Goal: Information Seeking & Learning: Learn about a topic

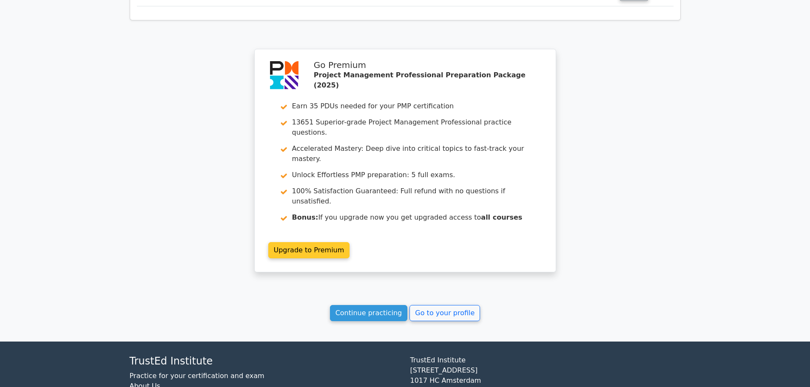
scroll to position [1563, 0]
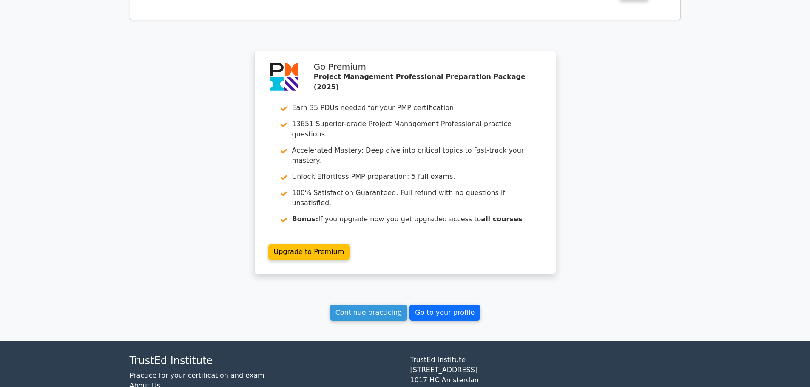
click at [428, 305] on link "Go to your profile" at bounding box center [444, 313] width 71 height 16
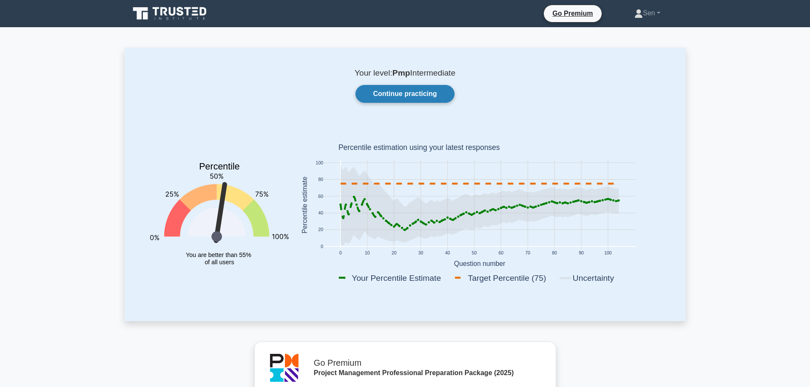
click at [406, 95] on link "Continue practicing" at bounding box center [404, 94] width 99 height 18
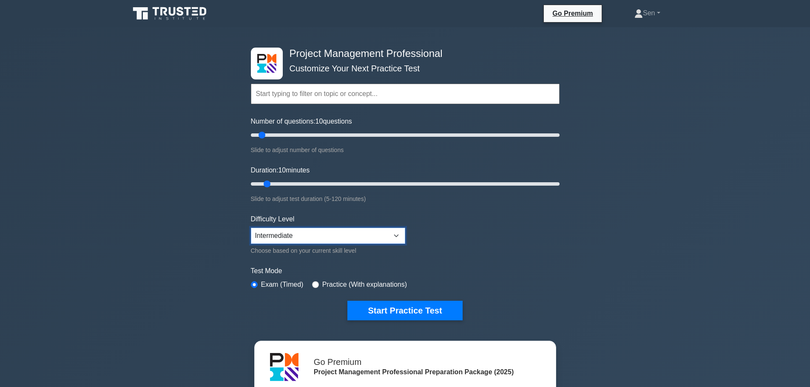
click at [400, 231] on select "Beginner Intermediate Expert" at bounding box center [328, 236] width 154 height 16
select select "expert"
click at [251, 228] on select "Beginner Intermediate Expert" at bounding box center [328, 236] width 154 height 16
click at [434, 312] on button "Start Practice Test" at bounding box center [404, 311] width 115 height 20
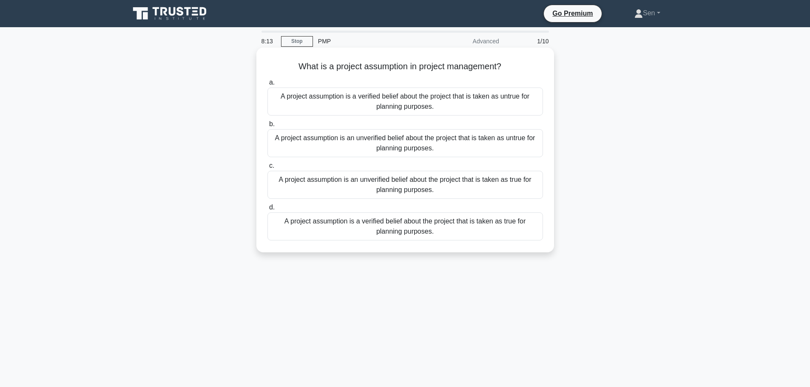
click at [432, 143] on div "A project assumption is an unverified belief about the project that is taken as…" at bounding box center [405, 143] width 276 height 28
click at [267, 127] on input "b. A project assumption is an unverified belief about the project that is taken…" at bounding box center [267, 125] width 0 height 6
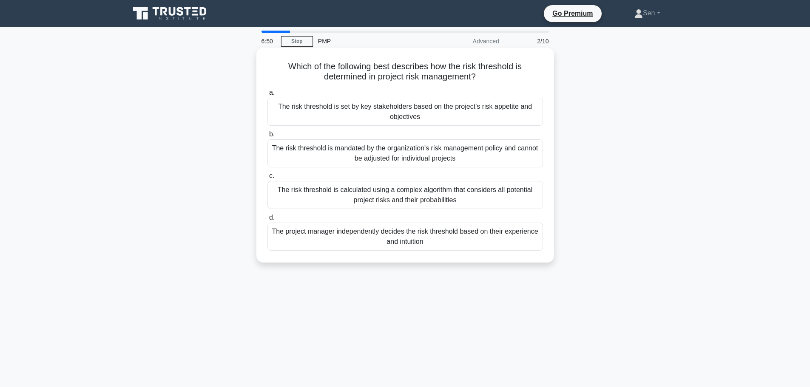
click at [455, 114] on div "The risk threshold is set by key stakeholders based on the project's risk appet…" at bounding box center [405, 112] width 276 height 28
click at [267, 96] on input "a. The risk threshold is set by key stakeholders based on the project's risk ap…" at bounding box center [267, 93] width 0 height 6
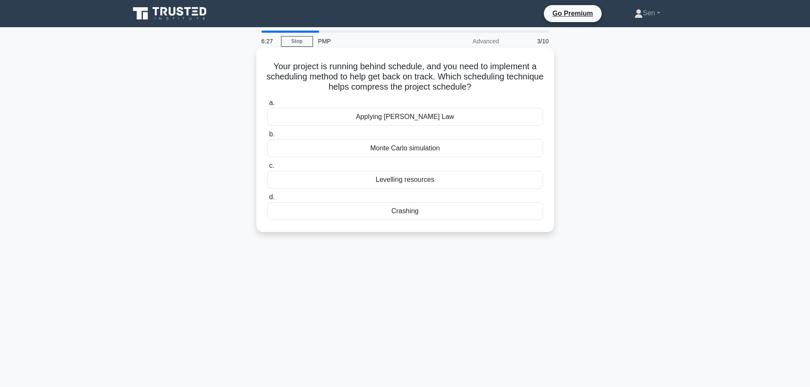
click at [437, 149] on div "Monte Carlo simulation" at bounding box center [405, 148] width 276 height 18
click at [267, 137] on input "b. Monte Carlo simulation" at bounding box center [267, 135] width 0 height 6
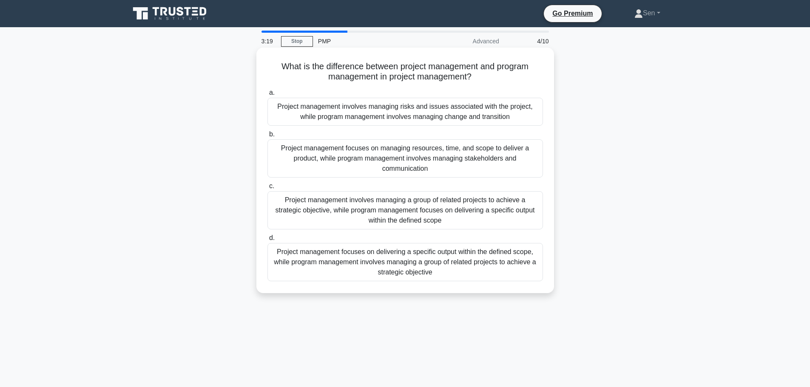
click at [453, 117] on div "Project management involves managing risks and issues associated with the proje…" at bounding box center [405, 112] width 276 height 28
click at [267, 96] on input "a. Project management involves managing risks and issues associated with the pr…" at bounding box center [267, 93] width 0 height 6
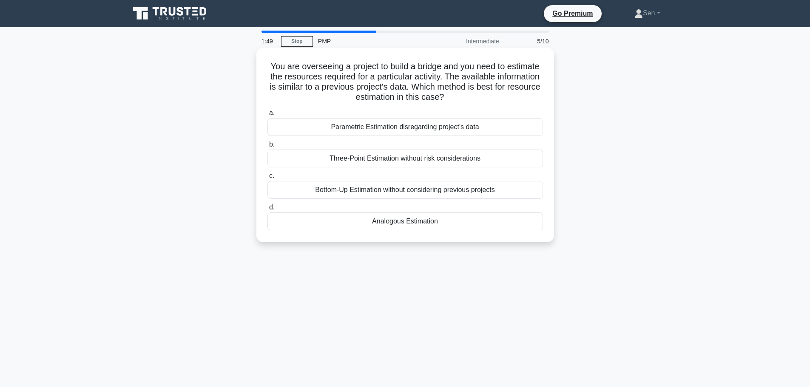
click at [437, 223] on div "Analogous Estimation" at bounding box center [405, 222] width 276 height 18
click at [267, 210] on input "d. Analogous Estimation" at bounding box center [267, 208] width 0 height 6
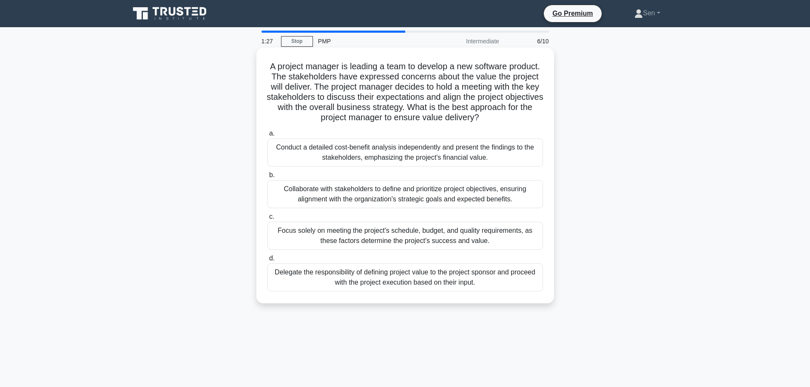
click at [438, 199] on div "Collaborate with stakeholders to define and prioritize project objectives, ensu…" at bounding box center [405, 194] width 276 height 28
click at [267, 178] on input "b. Collaborate with stakeholders to define and prioritize project objectives, e…" at bounding box center [267, 176] width 0 height 6
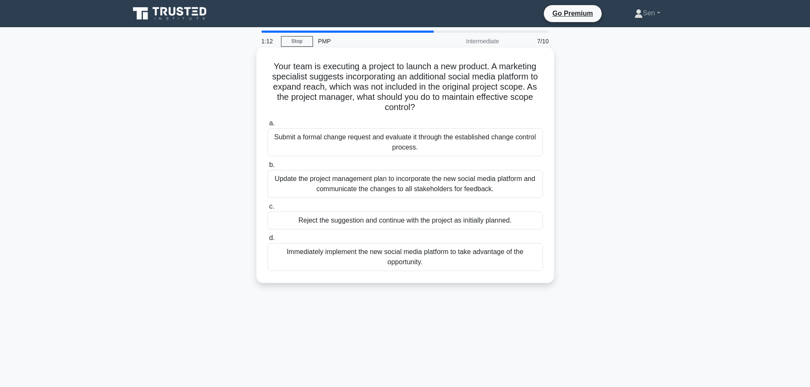
click at [407, 151] on div "Submit a formal change request and evaluate it through the established change c…" at bounding box center [405, 142] width 276 height 28
click at [267, 126] on input "a. Submit a formal change request and evaluate it through the established chang…" at bounding box center [267, 124] width 0 height 6
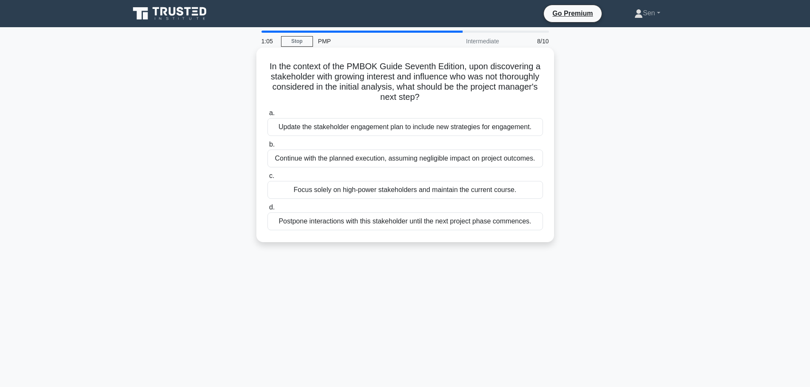
click at [453, 129] on div "Update the stakeholder engagement plan to include new strategies for engagement." at bounding box center [405, 127] width 276 height 18
click at [267, 116] on input "a. Update the stakeholder engagement plan to include new strategies for engagem…" at bounding box center [267, 114] width 0 height 6
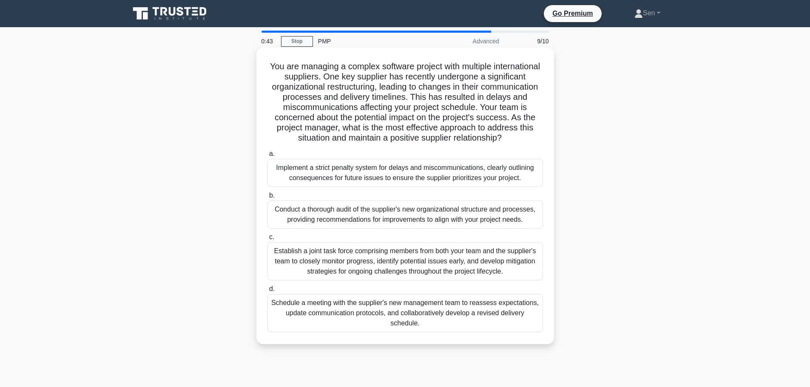
click at [464, 319] on div "Schedule a meeting with the supplier's new management team to reassess expectat…" at bounding box center [405, 313] width 276 height 38
click at [267, 292] on input "d. Schedule a meeting with the supplier's new management team to reassess expec…" at bounding box center [267, 290] width 0 height 6
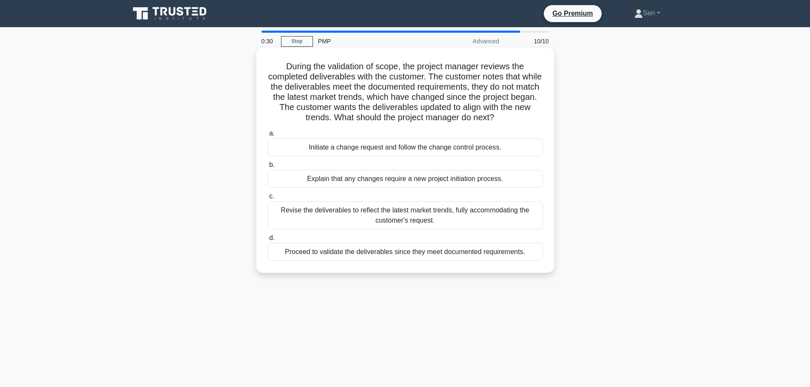
click at [411, 145] on div "Initiate a change request and follow the change control process." at bounding box center [405, 148] width 276 height 18
click at [267, 136] on input "a. Initiate a change request and follow the change control process." at bounding box center [267, 134] width 0 height 6
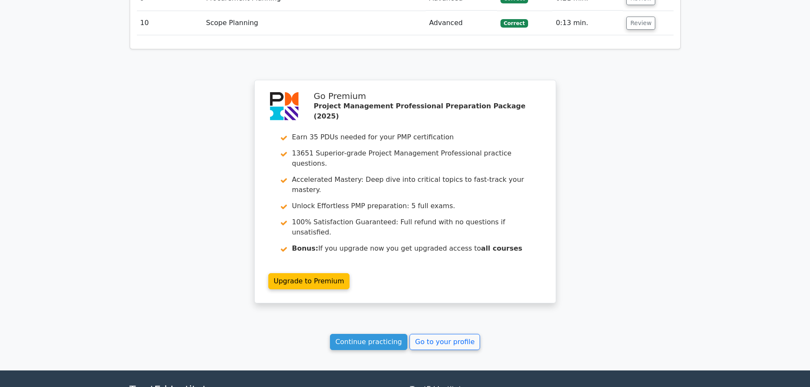
scroll to position [1318, 0]
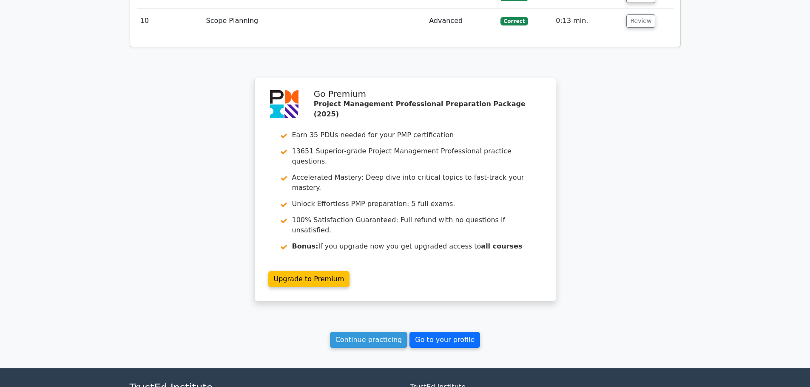
click at [428, 332] on link "Go to your profile" at bounding box center [444, 340] width 71 height 16
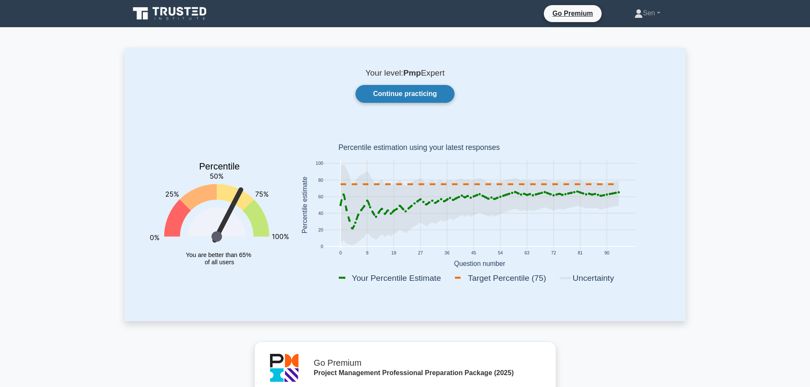
click at [428, 94] on link "Continue practicing" at bounding box center [404, 94] width 99 height 18
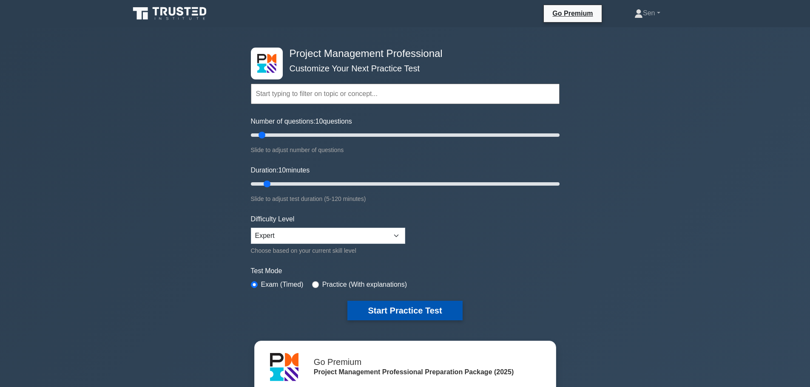
click at [392, 311] on button "Start Practice Test" at bounding box center [404, 311] width 115 height 20
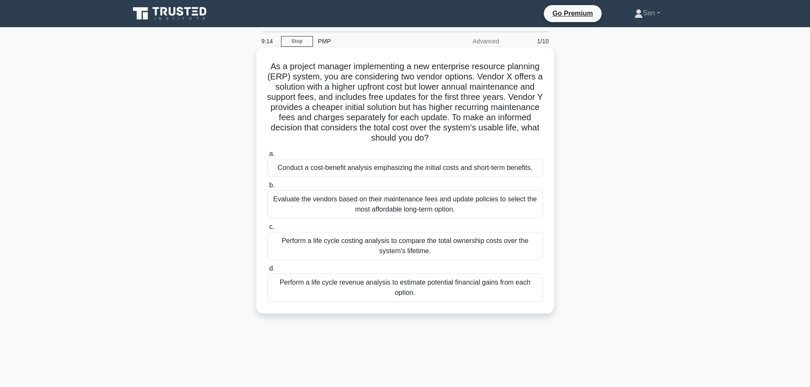
click at [424, 207] on div "Evaluate the vendors based on their maintenance fees and update policies to sel…" at bounding box center [405, 204] width 276 height 28
click at [267, 188] on input "b. Evaluate the vendors based on their maintenance fees and update policies to …" at bounding box center [267, 186] width 0 height 6
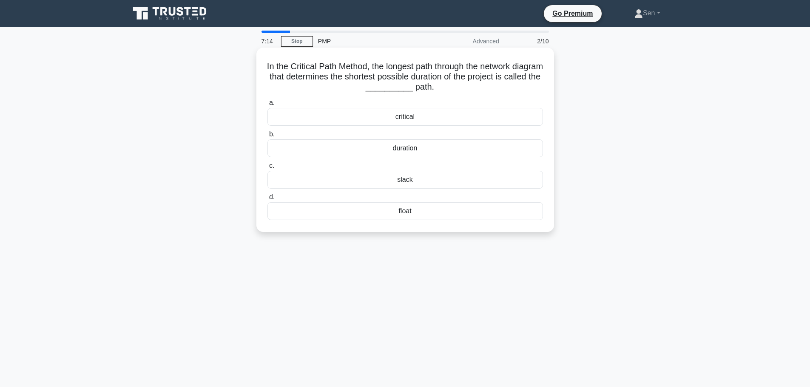
click at [452, 118] on div "critical" at bounding box center [405, 117] width 276 height 18
click at [267, 106] on input "a. critical" at bounding box center [267, 103] width 0 height 6
click at [450, 145] on div "$127,000" at bounding box center [405, 148] width 276 height 18
click at [267, 137] on input "b. $127,000" at bounding box center [267, 135] width 0 height 6
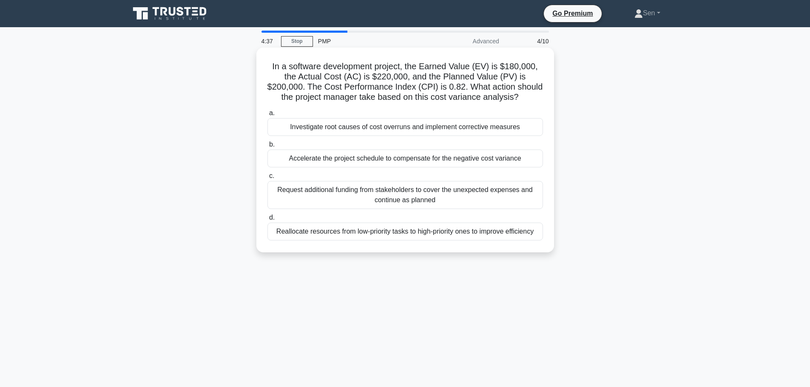
click at [509, 237] on div "Reallocate resources from low-priority tasks to high-priority ones to improve e…" at bounding box center [405, 232] width 276 height 18
click at [267, 221] on input "d. Reallocate resources from low-priority tasks to high-priority ones to improv…" at bounding box center [267, 218] width 0 height 6
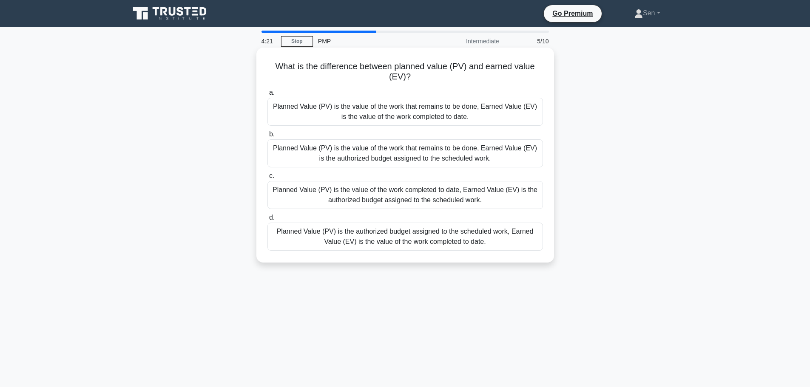
click at [481, 116] on div "Planned Value (PV) is the value of the work that remains to be done, Earned Val…" at bounding box center [405, 112] width 276 height 28
click at [267, 96] on input "a. Planned Value (PV) is the value of the work that remains to be done, Earned …" at bounding box center [267, 93] width 0 height 6
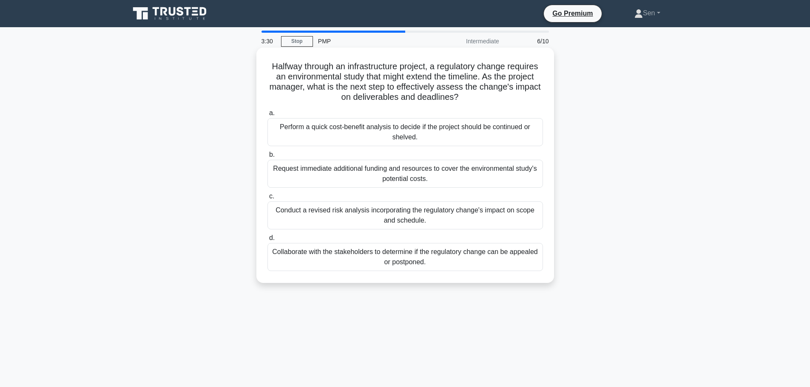
click at [439, 221] on div "Conduct a revised risk analysis incorporating the regulatory change's impact on…" at bounding box center [405, 216] width 276 height 28
click at [267, 199] on input "c. Conduct a revised risk analysis incorporating the regulatory change's impact…" at bounding box center [267, 197] width 0 height 6
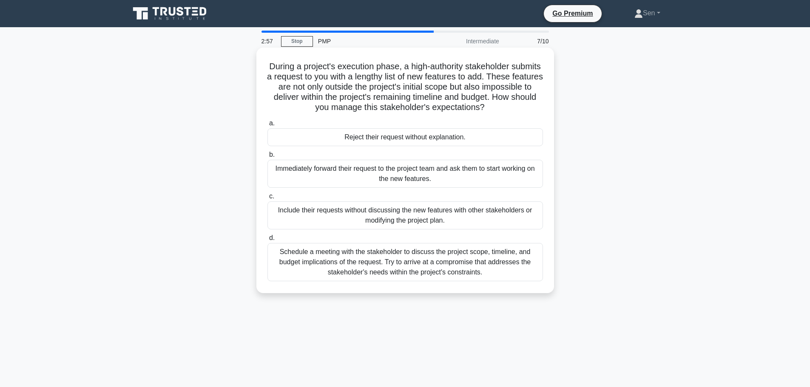
click at [431, 260] on div "Schedule a meeting with the stakeholder to discuss the project scope, timeline,…" at bounding box center [405, 262] width 276 height 38
click at [267, 241] on input "d. Schedule a meeting with the stakeholder to discuss the project scope, timeli…" at bounding box center [267, 239] width 0 height 6
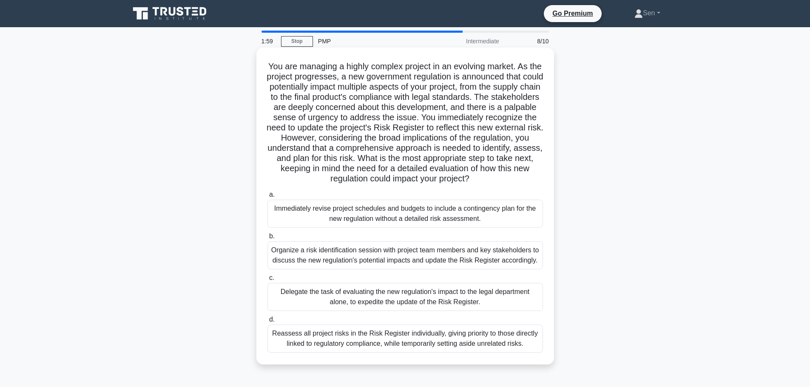
click at [405, 256] on div "Organize a risk identification session with project team members and key stakeh…" at bounding box center [405, 256] width 276 height 28
click at [267, 239] on input "b. Organize a risk identification session with project team members and key sta…" at bounding box center [267, 237] width 0 height 6
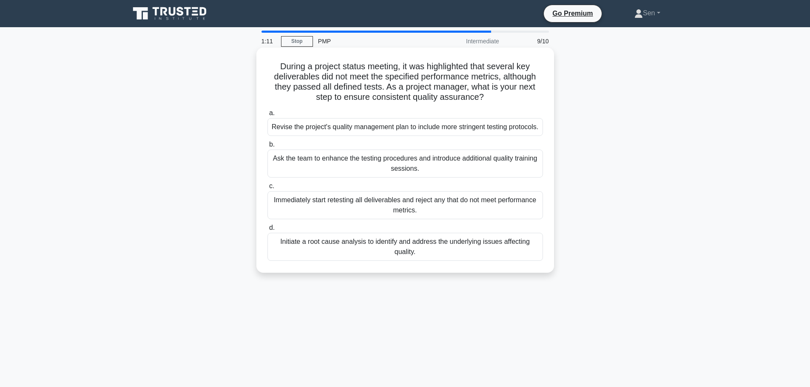
click at [392, 261] on div "Initiate a root cause analysis to identify and address the underlying issues af…" at bounding box center [405, 247] width 276 height 28
click at [267, 231] on input "d. Initiate a root cause analysis to identify and address the underlying issues…" at bounding box center [267, 228] width 0 height 6
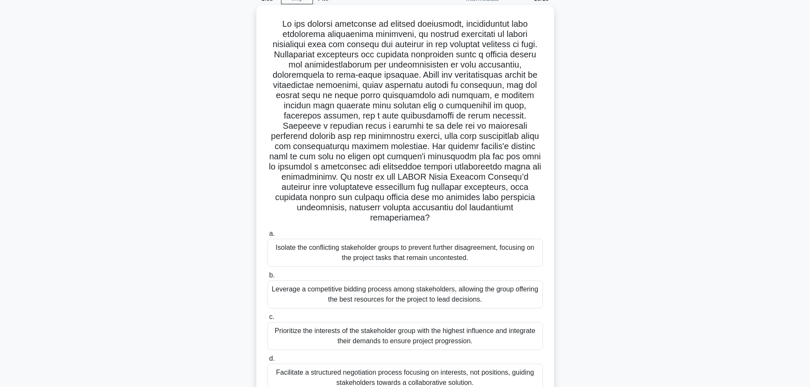
scroll to position [72, 0]
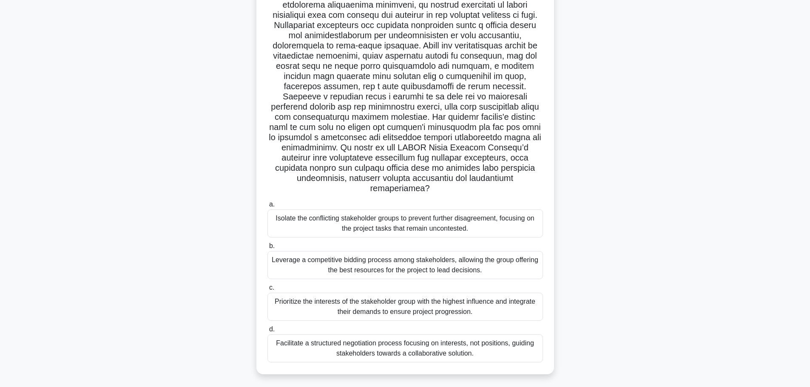
click at [443, 302] on div "Prioritize the interests of the stakeholder group with the highest influence an…" at bounding box center [405, 307] width 276 height 28
click at [267, 291] on input "c. Prioritize the interests of the stakeholder group with the highest influence…" at bounding box center [267, 288] width 0 height 6
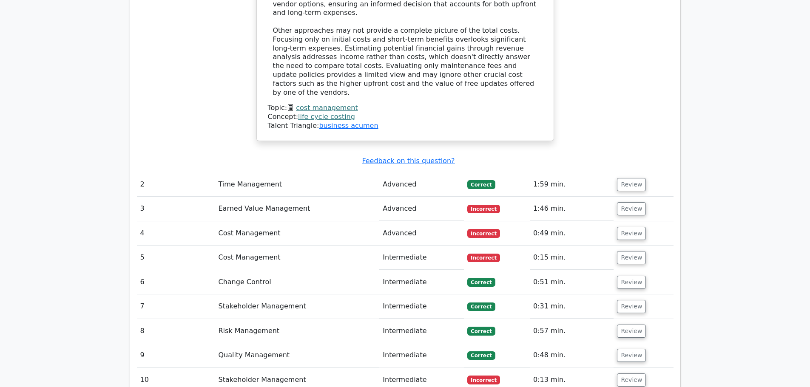
scroll to position [1106, 0]
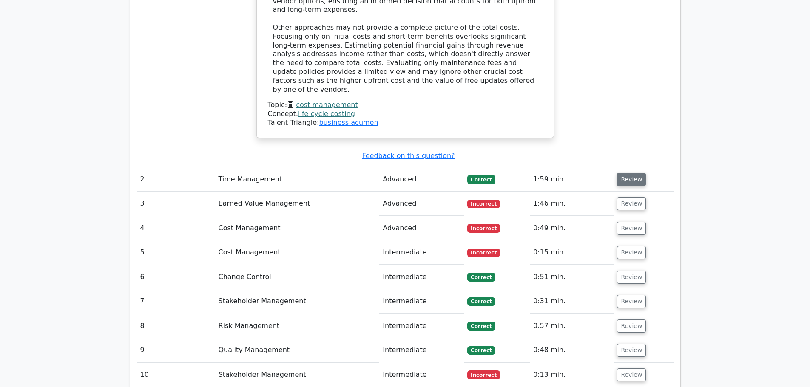
click at [624, 173] on button "Review" at bounding box center [631, 179] width 29 height 13
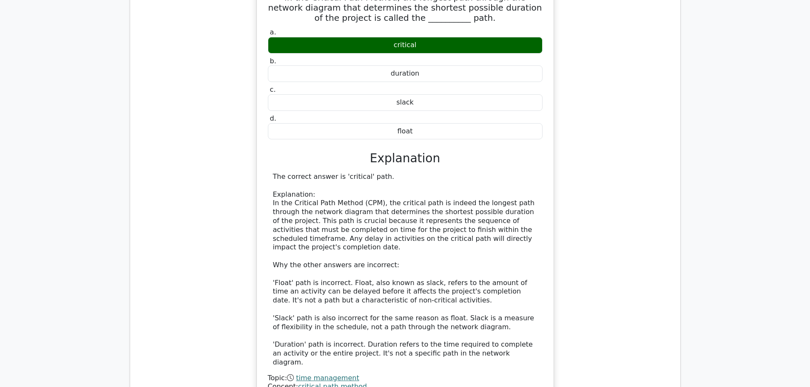
scroll to position [1446, 0]
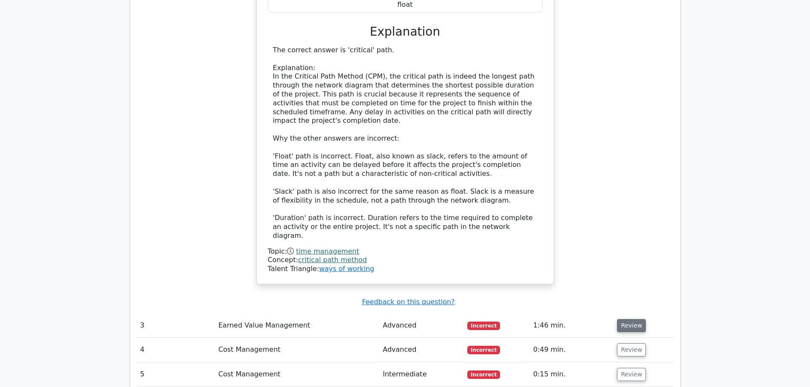
click at [623, 319] on button "Review" at bounding box center [631, 325] width 29 height 13
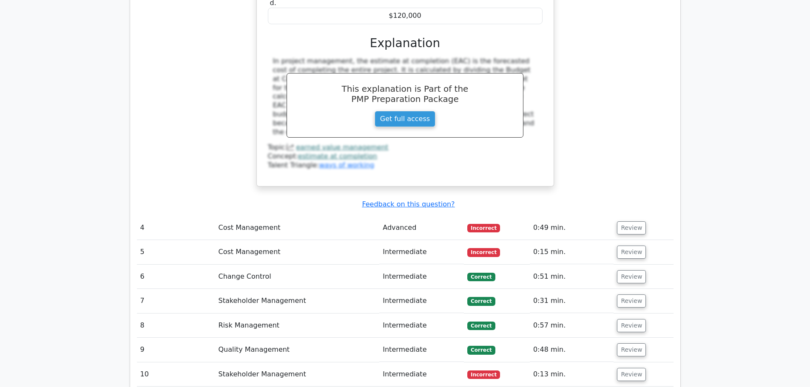
scroll to position [1956, 0]
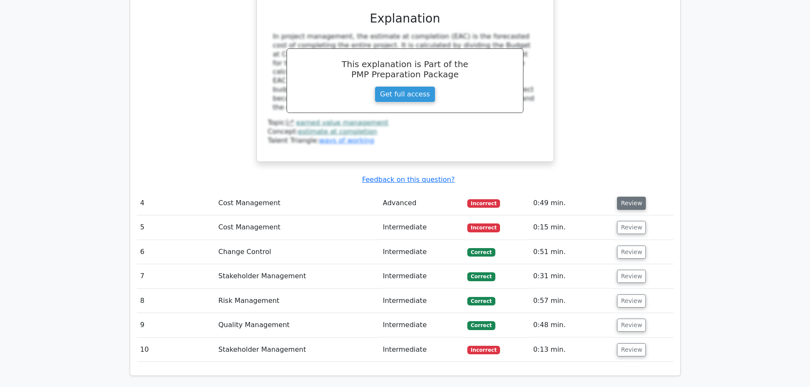
click at [629, 197] on button "Review" at bounding box center [631, 203] width 29 height 13
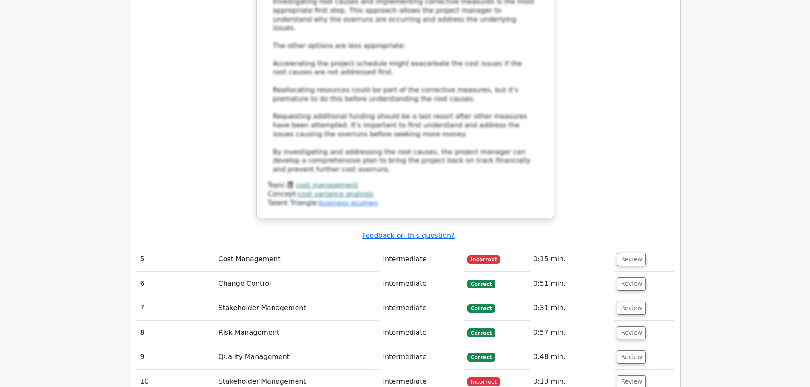
scroll to position [2551, 0]
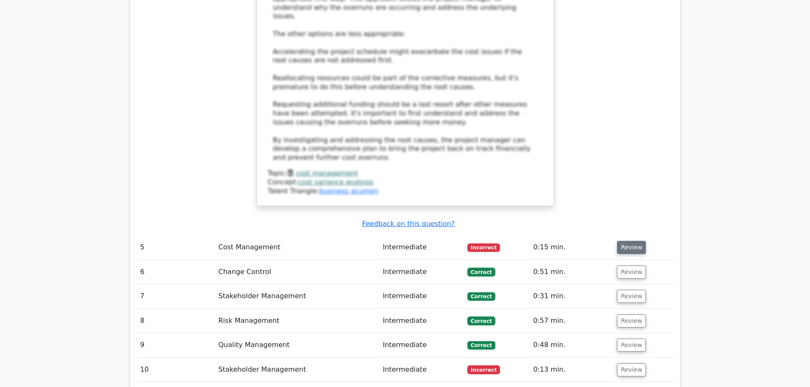
click at [629, 241] on button "Review" at bounding box center [631, 247] width 29 height 13
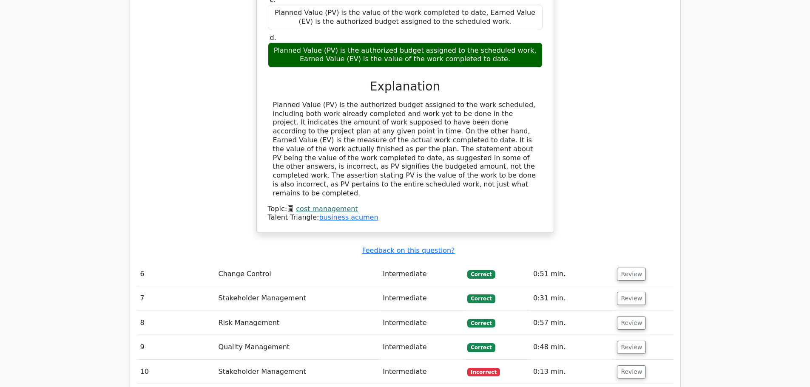
scroll to position [2934, 0]
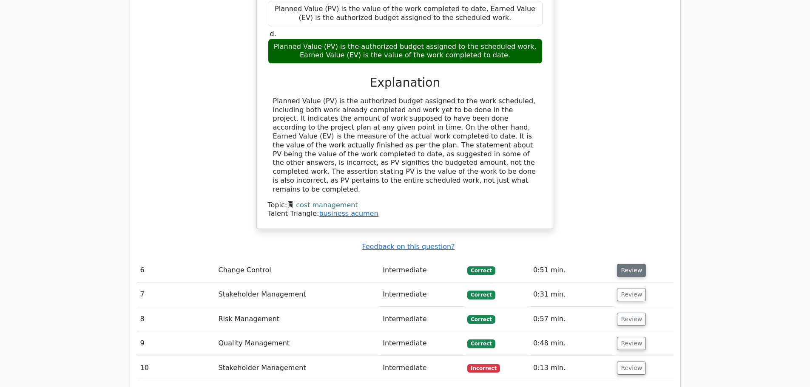
click at [633, 264] on button "Review" at bounding box center [631, 270] width 29 height 13
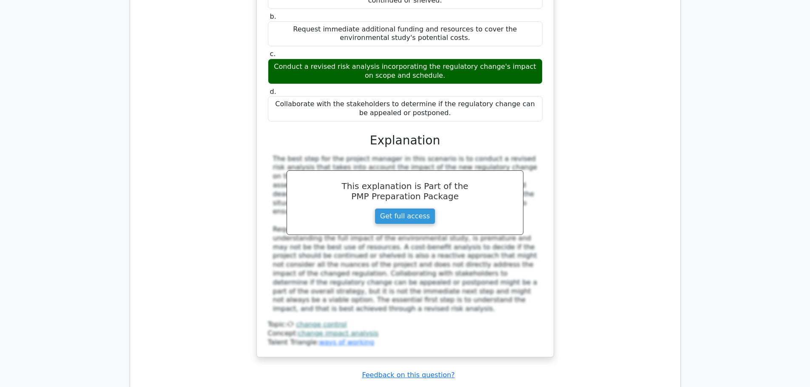
scroll to position [3402, 0]
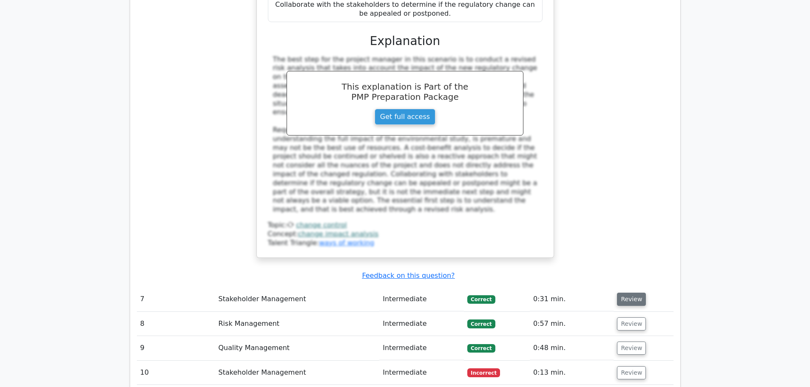
click at [625, 293] on button "Review" at bounding box center [631, 299] width 29 height 13
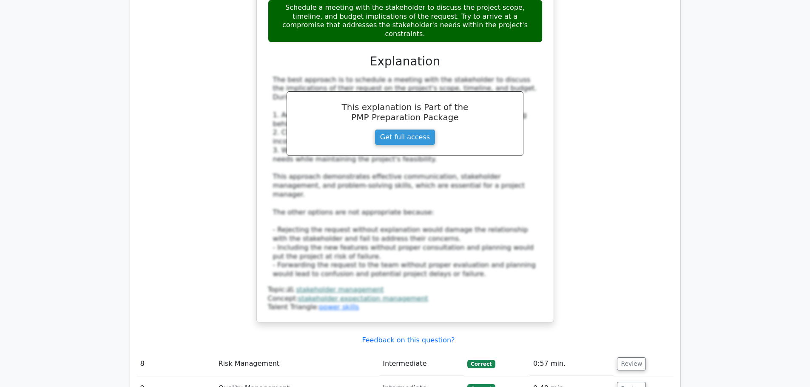
scroll to position [3912, 0]
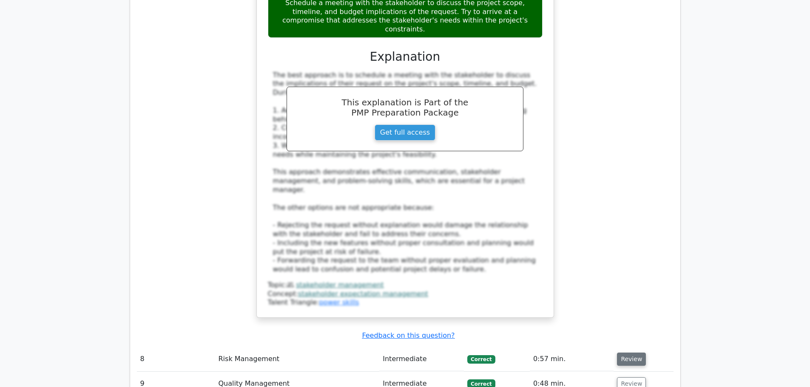
click at [631, 353] on button "Review" at bounding box center [631, 359] width 29 height 13
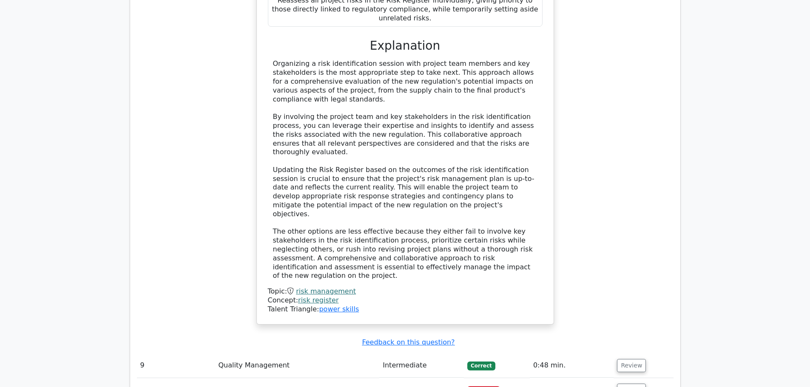
scroll to position [4592, 0]
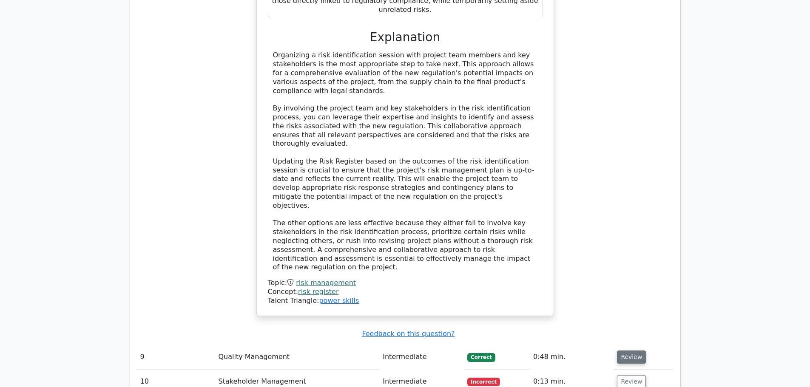
click at [632, 351] on button "Review" at bounding box center [631, 357] width 29 height 13
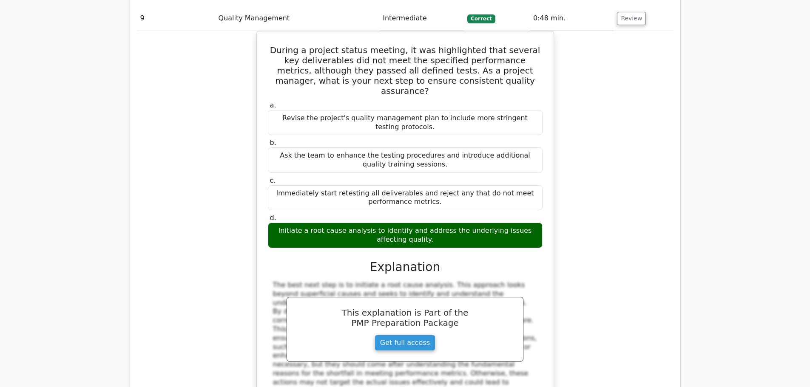
scroll to position [4932, 0]
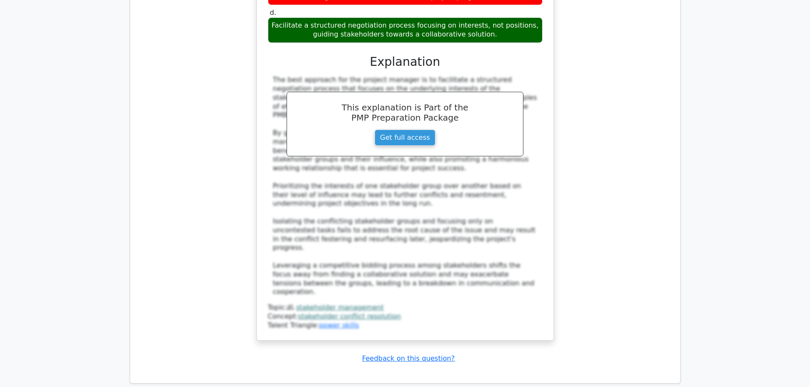
scroll to position [5825, 0]
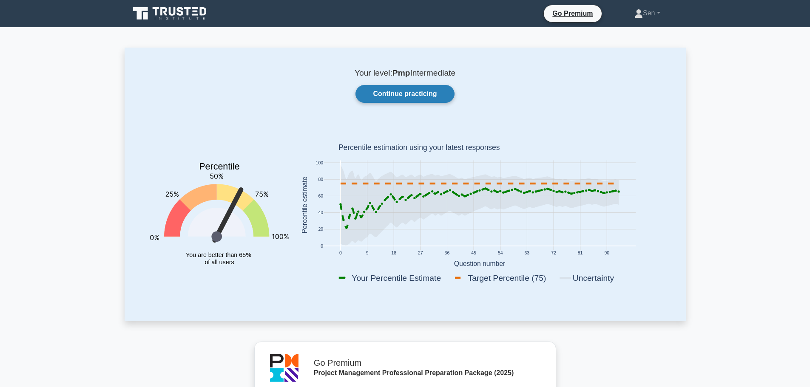
click at [420, 89] on link "Continue practicing" at bounding box center [404, 94] width 99 height 18
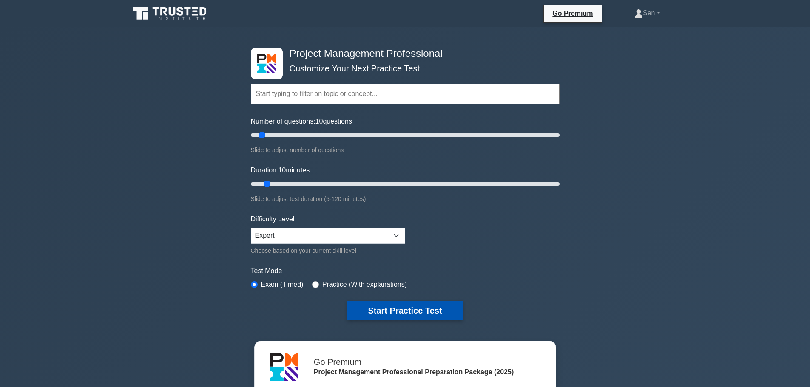
click at [382, 314] on button "Start Practice Test" at bounding box center [404, 311] width 115 height 20
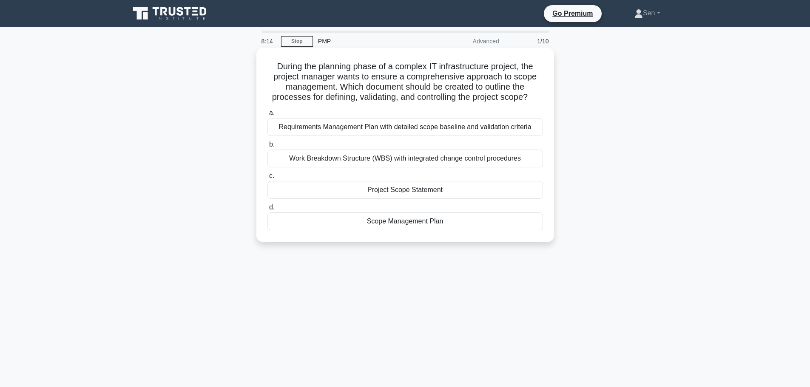
click at [427, 195] on div "Project Scope Statement" at bounding box center [405, 190] width 276 height 18
click at [267, 179] on input "c. Project Scope Statement" at bounding box center [267, 176] width 0 height 6
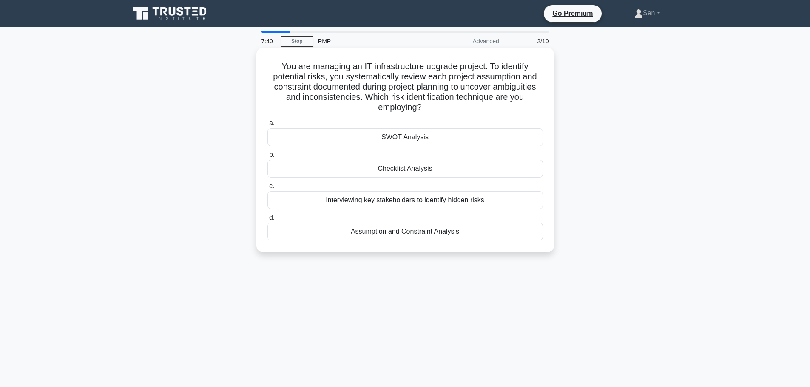
click at [419, 139] on div "SWOT Analysis" at bounding box center [405, 137] width 276 height 18
click at [267, 126] on input "a. SWOT Analysis" at bounding box center [267, 124] width 0 height 6
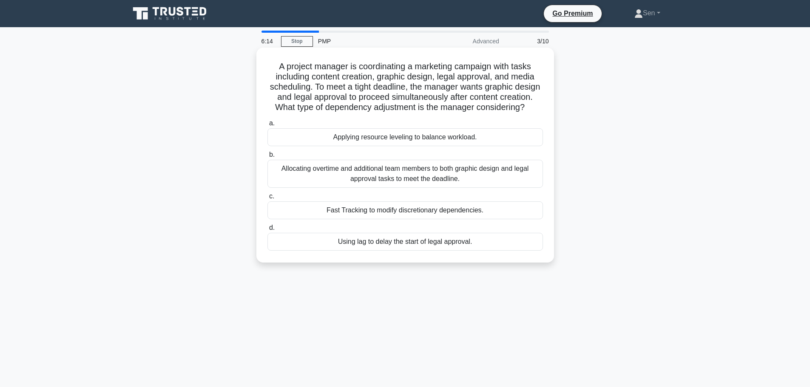
click at [404, 187] on div "Allocating overtime and additional team members to both graphic design and lega…" at bounding box center [405, 174] width 276 height 28
click at [267, 158] on input "b. Allocating overtime and additional team members to both graphic design and l…" at bounding box center [267, 155] width 0 height 6
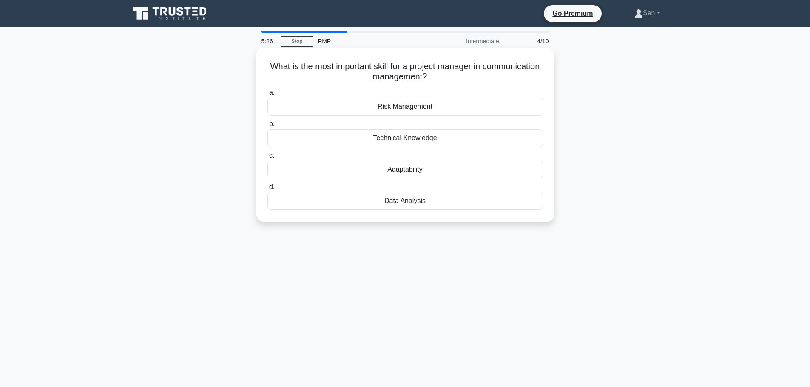
click at [421, 198] on div "Data Analysis" at bounding box center [405, 201] width 276 height 18
click at [267, 190] on input "d. Data Analysis" at bounding box center [267, 188] width 0 height 6
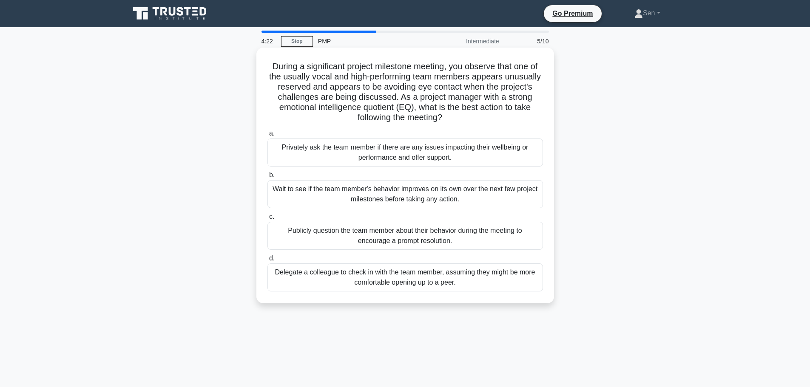
click at [449, 156] on div "Privately ask the team member if there are any issues impacting their wellbeing…" at bounding box center [405, 153] width 276 height 28
click at [267, 136] on input "a. Privately ask the team member if there are any issues impacting their wellbe…" at bounding box center [267, 134] width 0 height 6
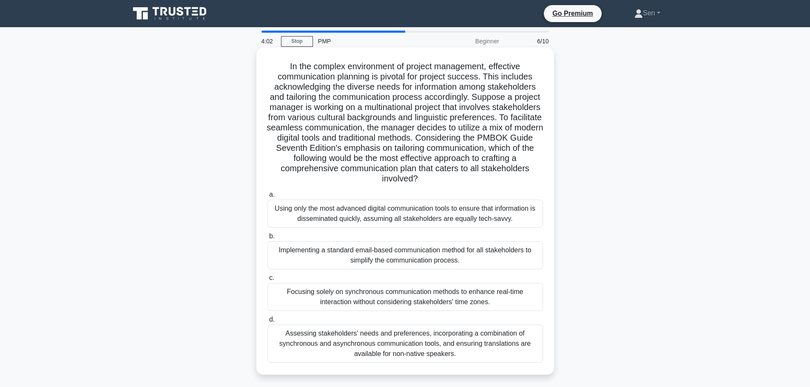
scroll to position [43, 0]
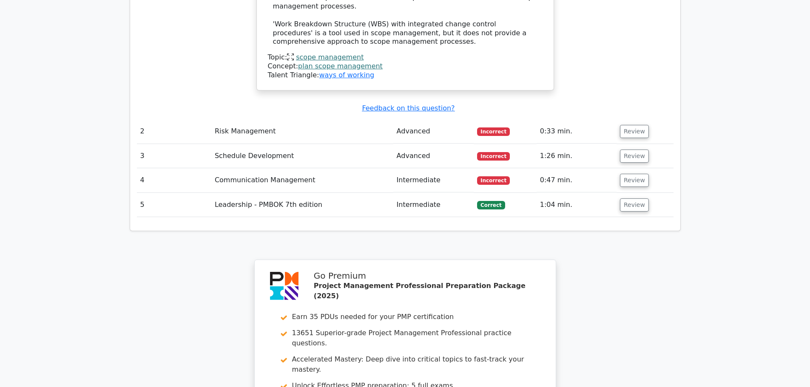
scroll to position [1305, 0]
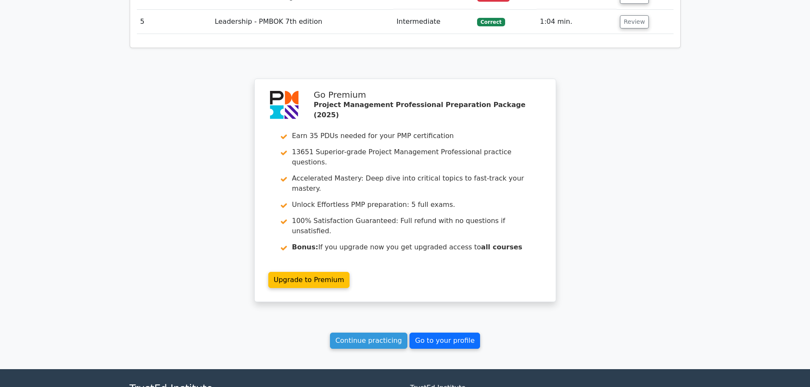
click at [456, 333] on link "Go to your profile" at bounding box center [444, 341] width 71 height 16
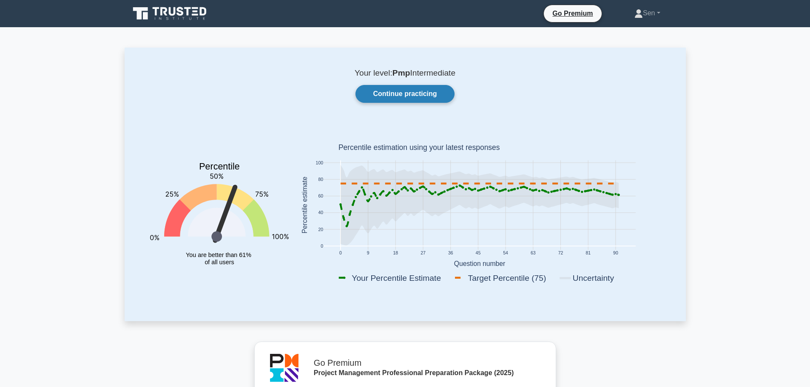
click at [391, 95] on link "Continue practicing" at bounding box center [404, 94] width 99 height 18
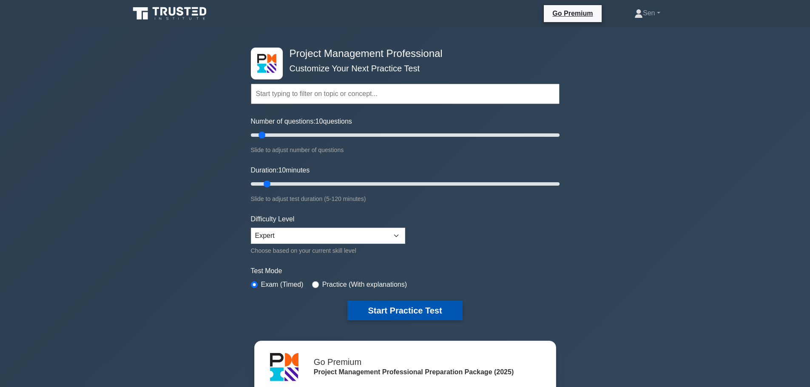
click at [399, 312] on button "Start Practice Test" at bounding box center [404, 311] width 115 height 20
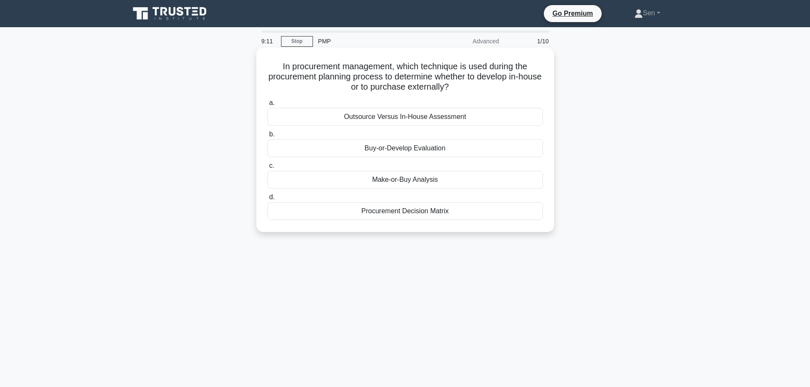
click at [385, 213] on div "Procurement Decision Matrix" at bounding box center [405, 211] width 276 height 18
click at [267, 200] on input "d. Procurement Decision Matrix" at bounding box center [267, 198] width 0 height 6
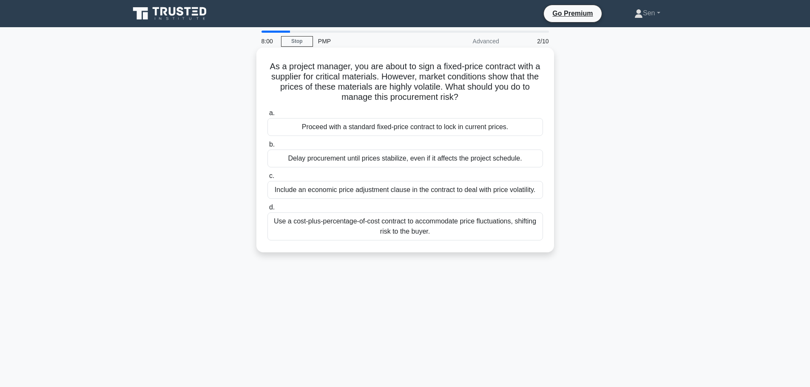
click at [441, 131] on div "Proceed with a standard fixed-price contract to lock in current prices." at bounding box center [405, 127] width 276 height 18
click at [267, 116] on input "a. Proceed with a standard fixed-price contract to lock in current prices." at bounding box center [267, 114] width 0 height 6
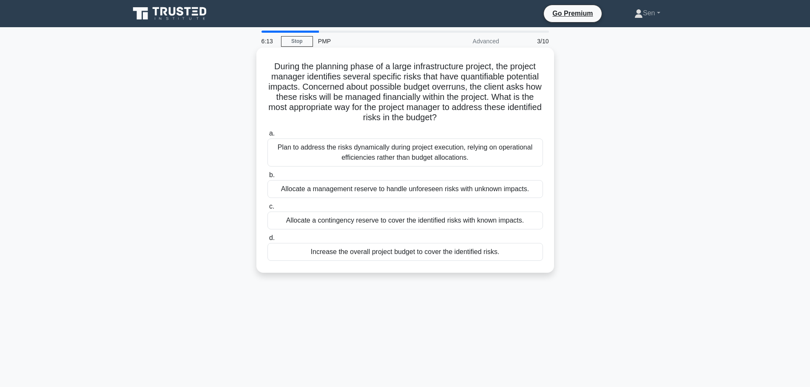
click at [448, 223] on div "Allocate a contingency reserve to cover the identified risks with known impacts." at bounding box center [405, 221] width 276 height 18
click at [267, 210] on input "c. Allocate a contingency reserve to cover the identified risks with known impa…" at bounding box center [267, 207] width 0 height 6
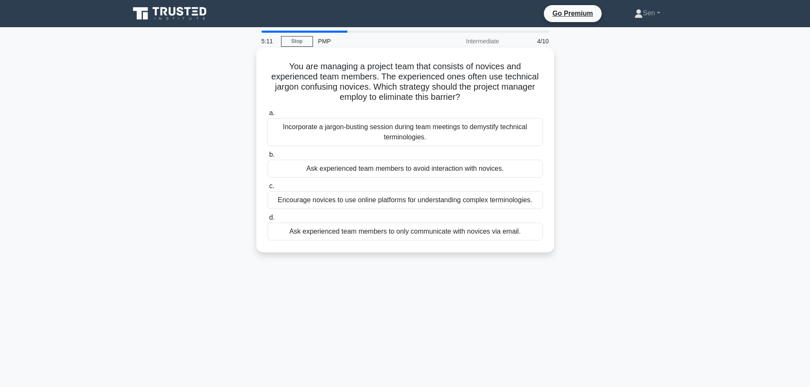
click at [426, 137] on div "Incorporate a jargon-busting session during team meetings to demystify technica…" at bounding box center [405, 132] width 276 height 28
click at [267, 116] on input "a. Incorporate a jargon-busting session during team meetings to demystify techn…" at bounding box center [267, 114] width 0 height 6
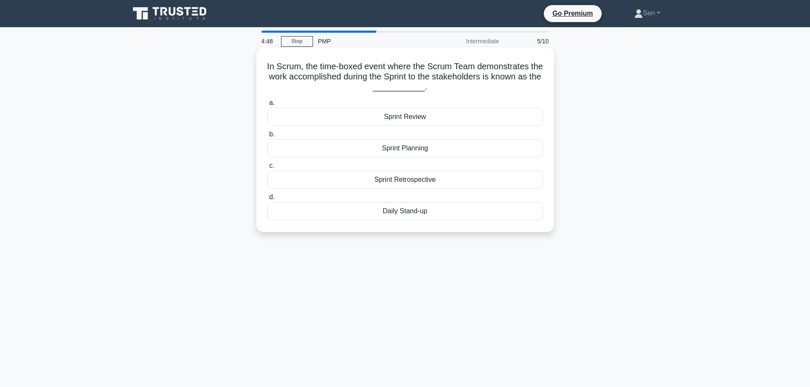
click at [437, 182] on div "Sprint Retrospective" at bounding box center [405, 180] width 276 height 18
click at [267, 169] on input "c. Sprint Retrospective" at bounding box center [267, 166] width 0 height 6
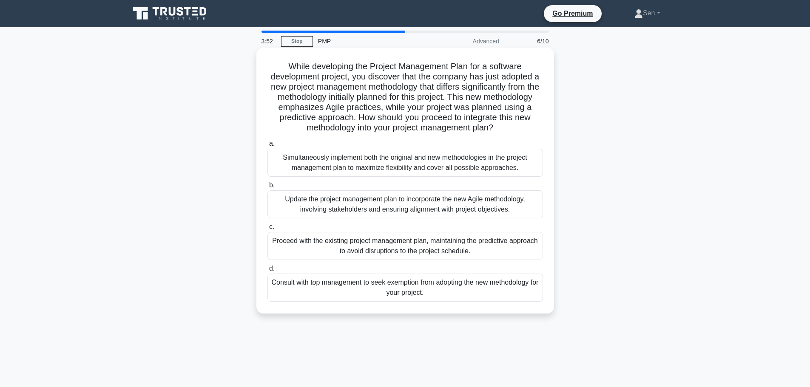
click at [453, 219] on div "Update the project management plan to incorporate the new Agile methodology, in…" at bounding box center [405, 204] width 276 height 28
click at [267, 188] on input "b. Update the project management plan to incorporate the new Agile methodology,…" at bounding box center [267, 186] width 0 height 6
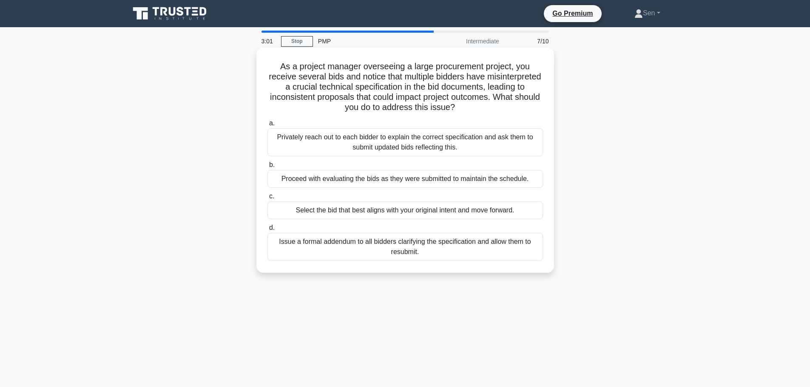
click at [392, 248] on div "Issue a formal addendum to all bidders clarifying the specification and allow t…" at bounding box center [405, 247] width 276 height 28
click at [267, 231] on input "d. Issue a formal addendum to all bidders clarifying the specification and allo…" at bounding box center [267, 228] width 0 height 6
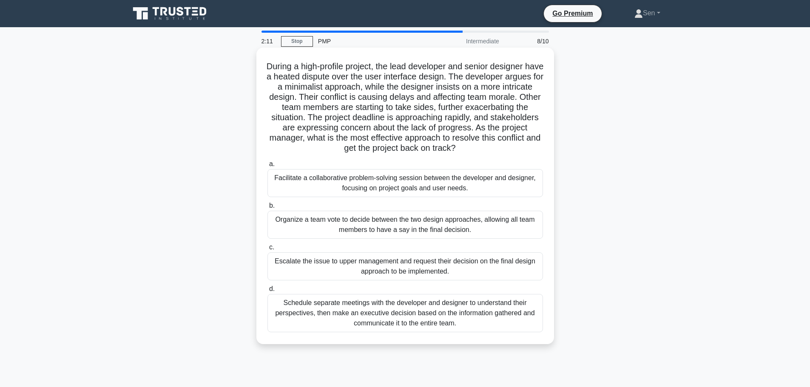
click at [467, 322] on div "Schedule separate meetings with the developer and designer to understand their …" at bounding box center [405, 313] width 276 height 38
click at [267, 292] on input "d. Schedule separate meetings with the developer and designer to understand the…" at bounding box center [267, 290] width 0 height 6
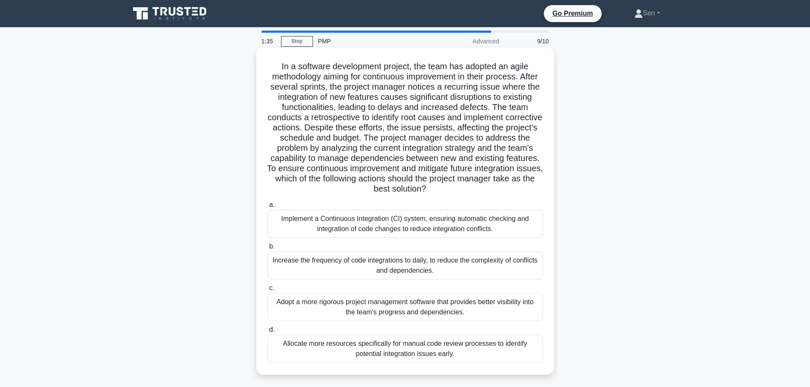
click at [427, 222] on div "Implement a Continuous Integration (CI) system, ensuring automatic checking and…" at bounding box center [405, 224] width 276 height 28
click at [267, 208] on input "a. Implement a Continuous Integration (CI) system, ensuring automatic checking …" at bounding box center [267, 205] width 0 height 6
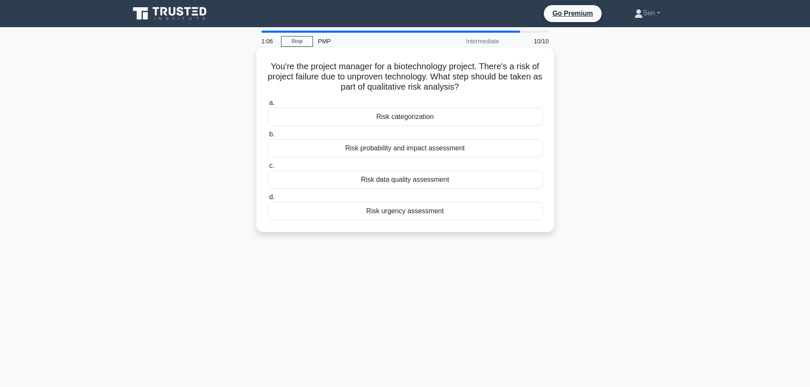
click at [429, 184] on div "Risk data quality assessment" at bounding box center [405, 180] width 276 height 18
click at [267, 169] on input "c. Risk data quality assessment" at bounding box center [267, 166] width 0 height 6
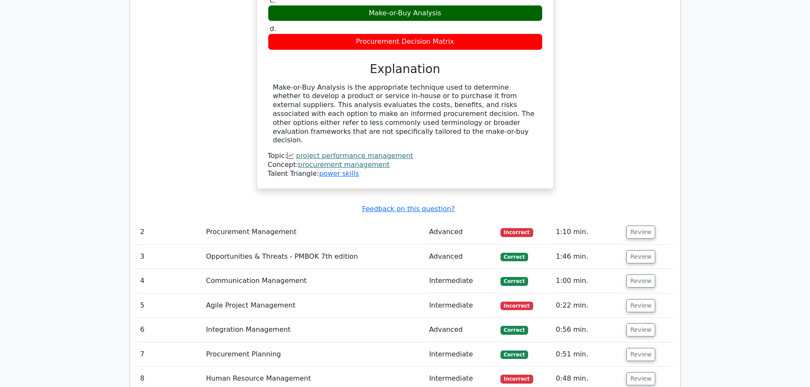
scroll to position [978, 0]
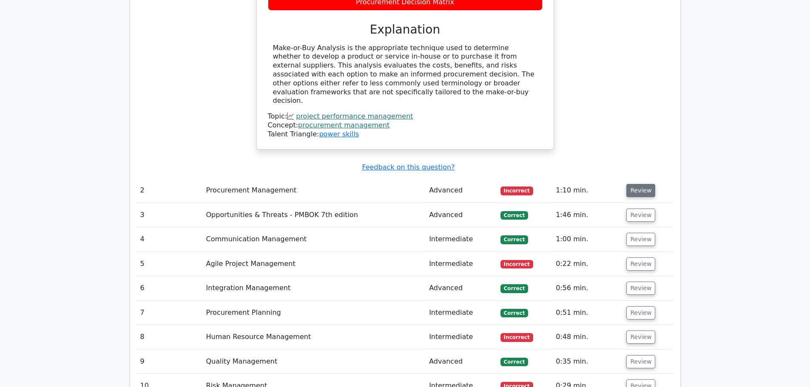
click at [645, 184] on button "Review" at bounding box center [640, 190] width 29 height 13
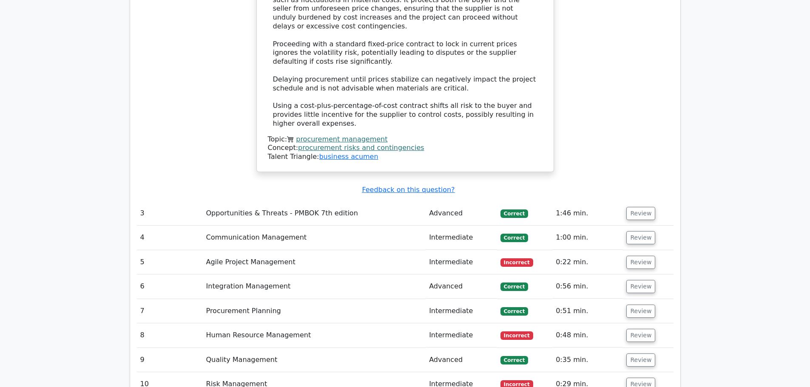
scroll to position [1446, 0]
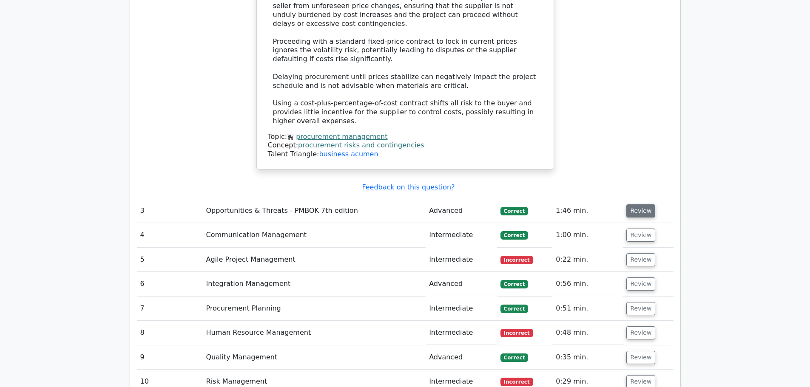
click at [637, 205] on button "Review" at bounding box center [640, 211] width 29 height 13
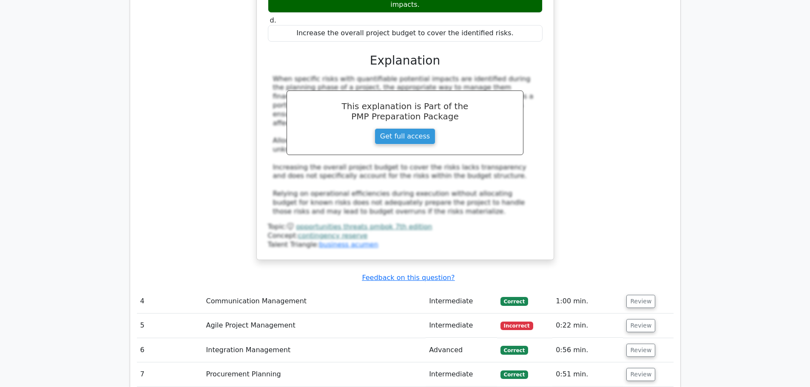
scroll to position [1871, 0]
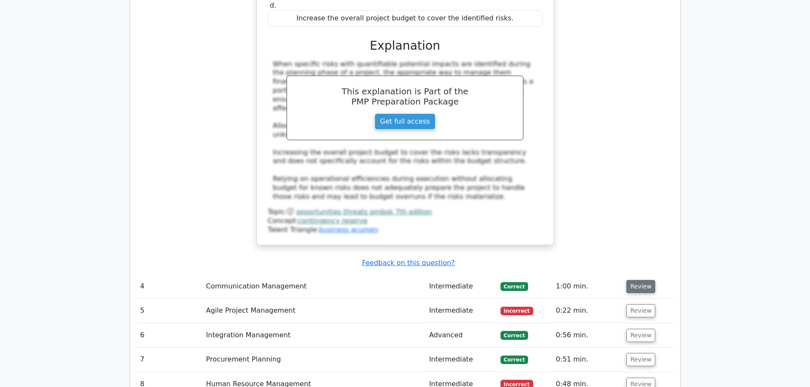
click at [628, 280] on button "Review" at bounding box center [640, 286] width 29 height 13
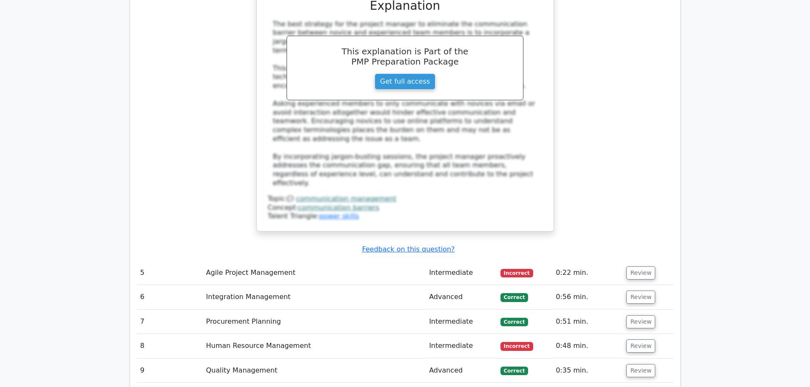
scroll to position [2339, 0]
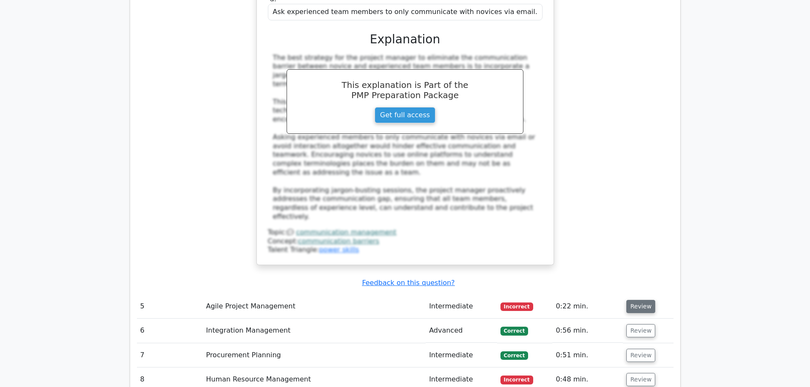
click at [634, 300] on button "Review" at bounding box center [640, 306] width 29 height 13
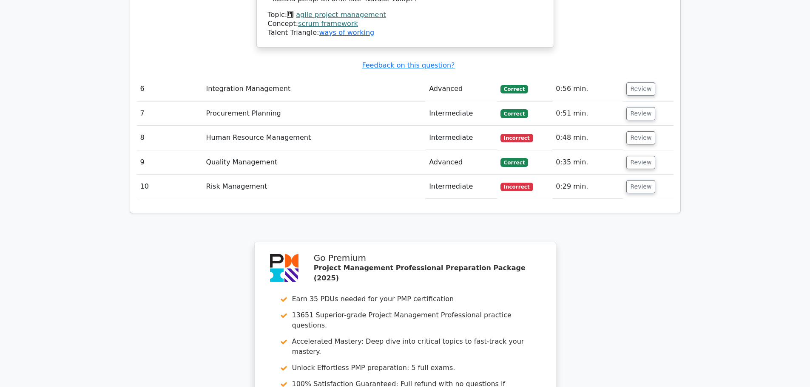
scroll to position [3087, 0]
